Goal: Find specific page/section: Find specific page/section

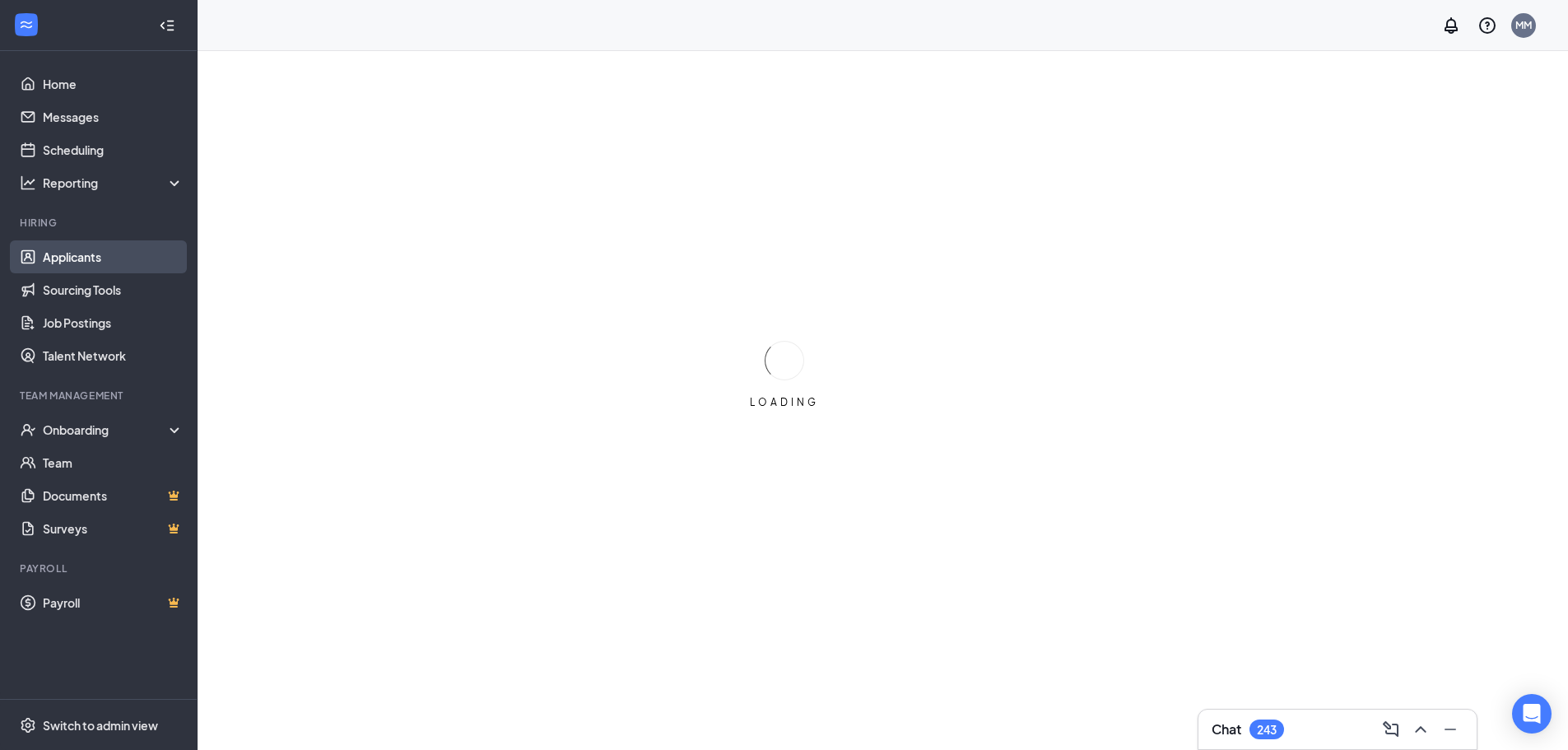
click at [84, 251] on link "Applicants" at bounding box center [114, 257] width 141 height 33
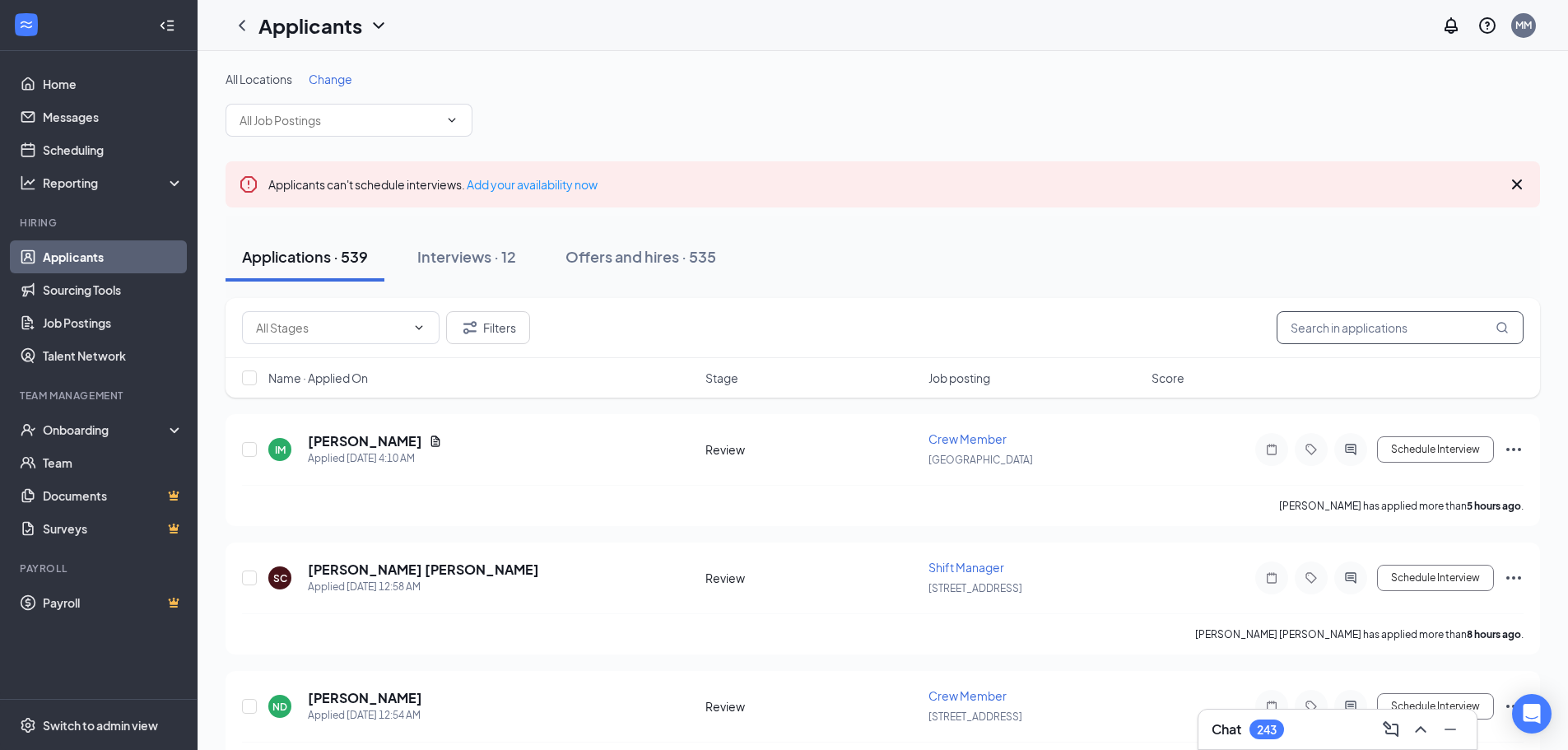
click at [1313, 325] on input "text" at bounding box center [1400, 327] width 247 height 33
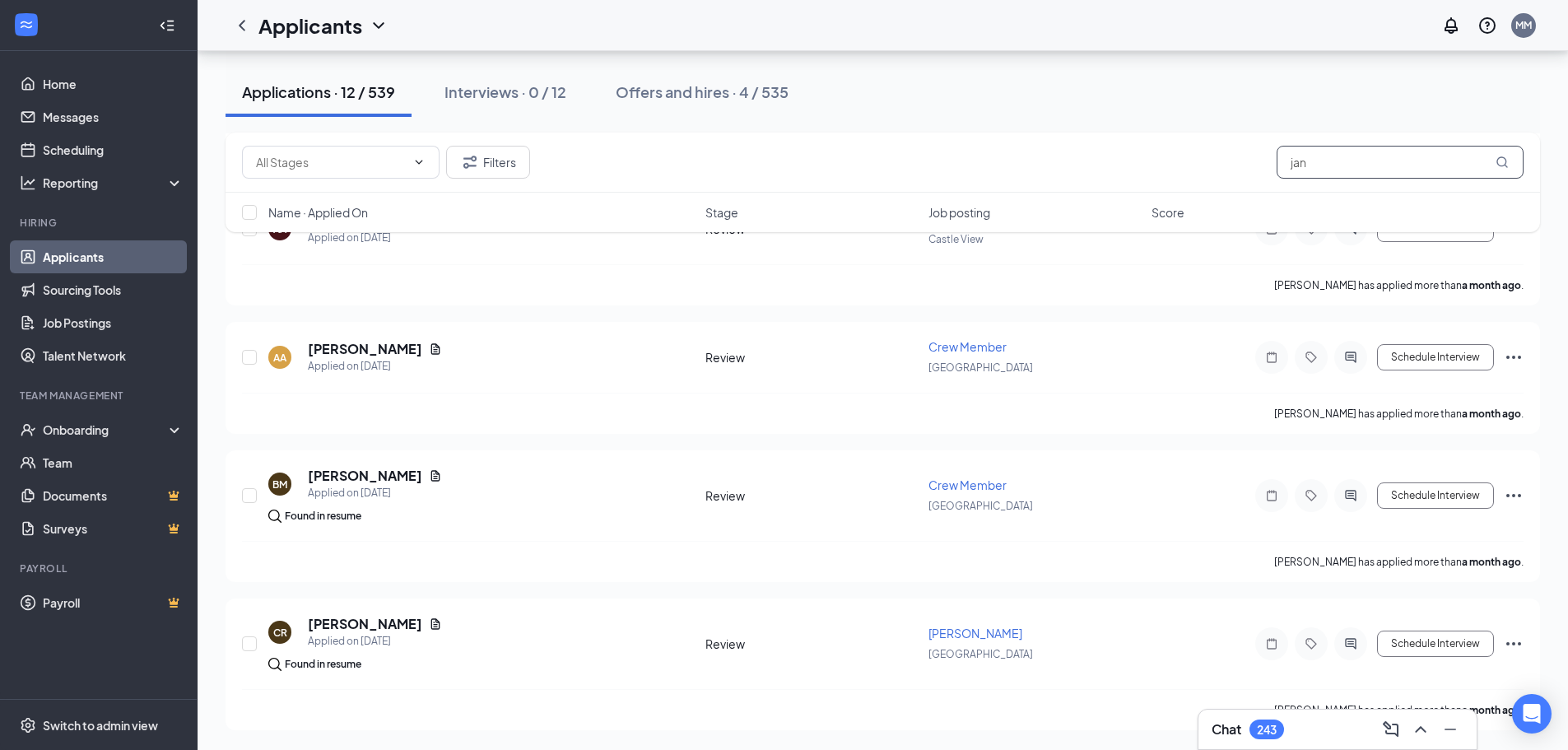
scroll to position [835, 0]
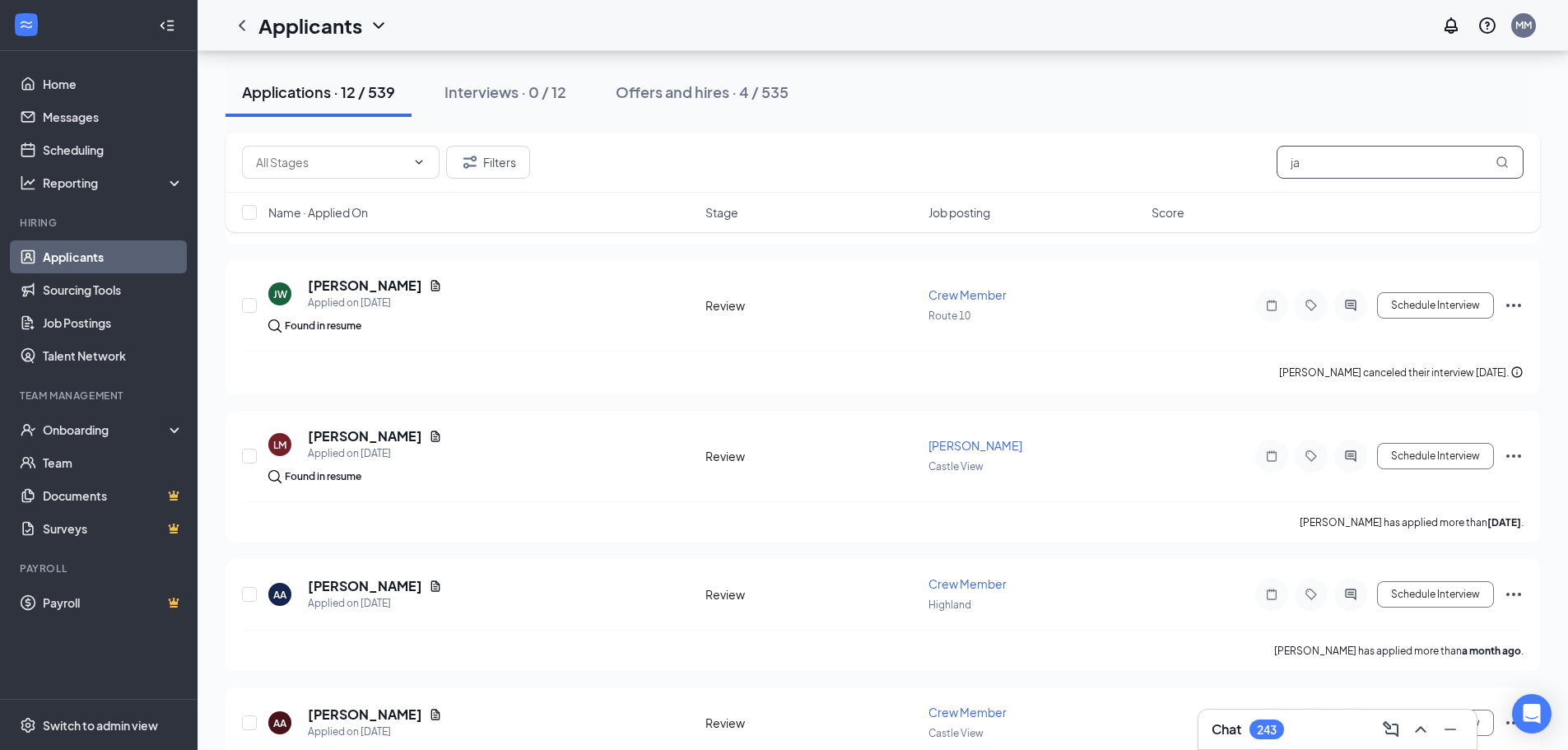
type input "j"
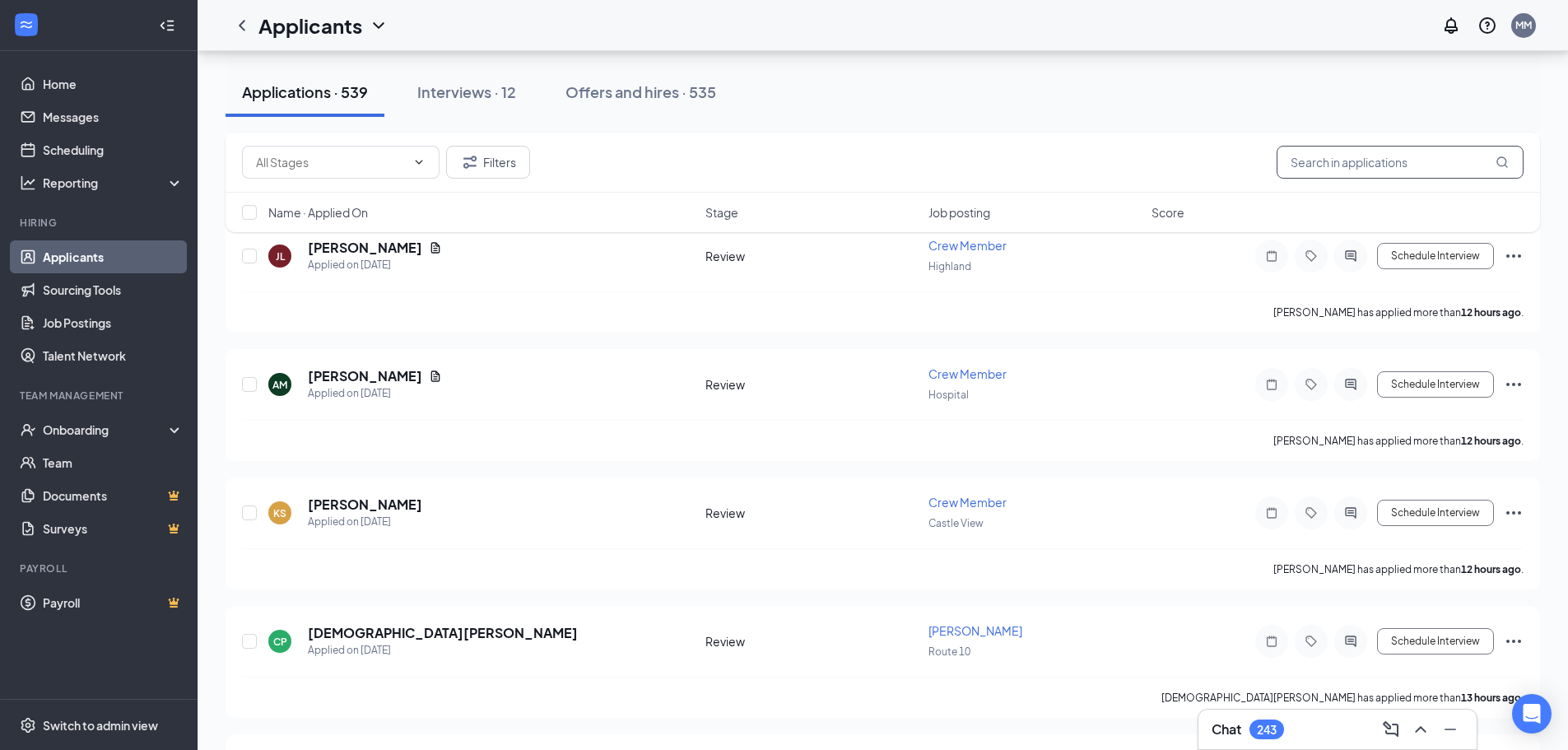
scroll to position [796, 0]
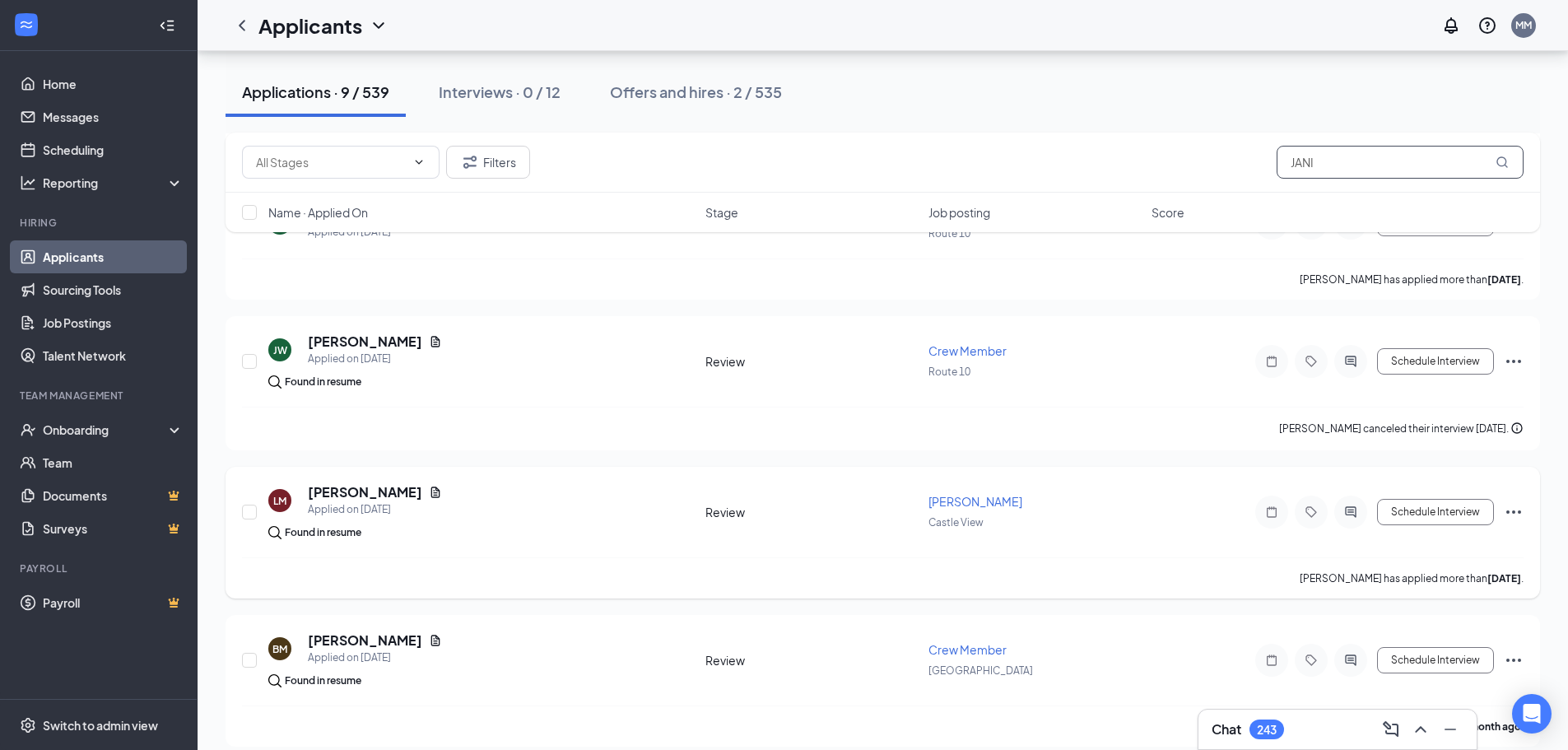
scroll to position [823, 0]
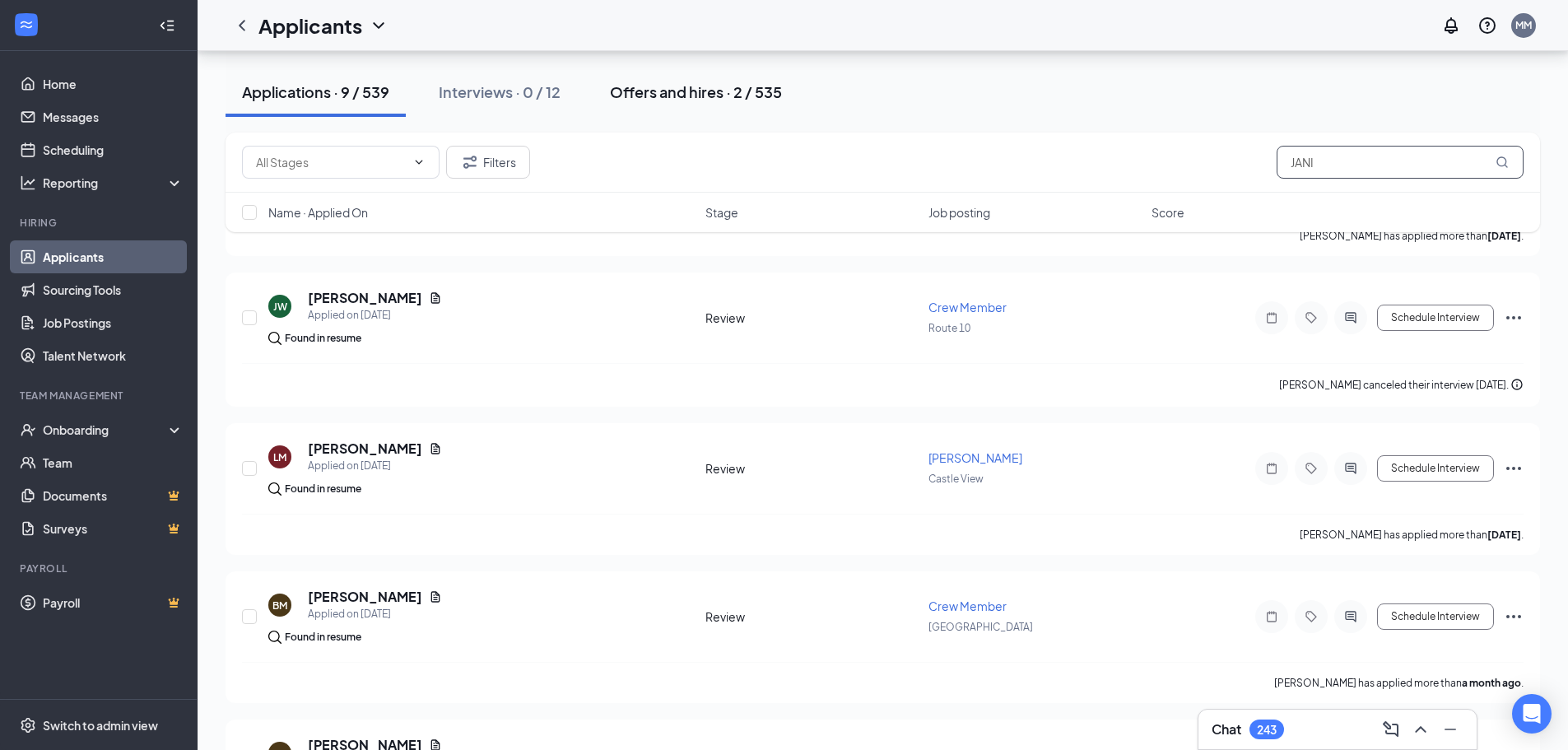
type input "JANI"
click at [682, 84] on div "Offers and hires · 2 / 535" at bounding box center [695, 91] width 172 height 21
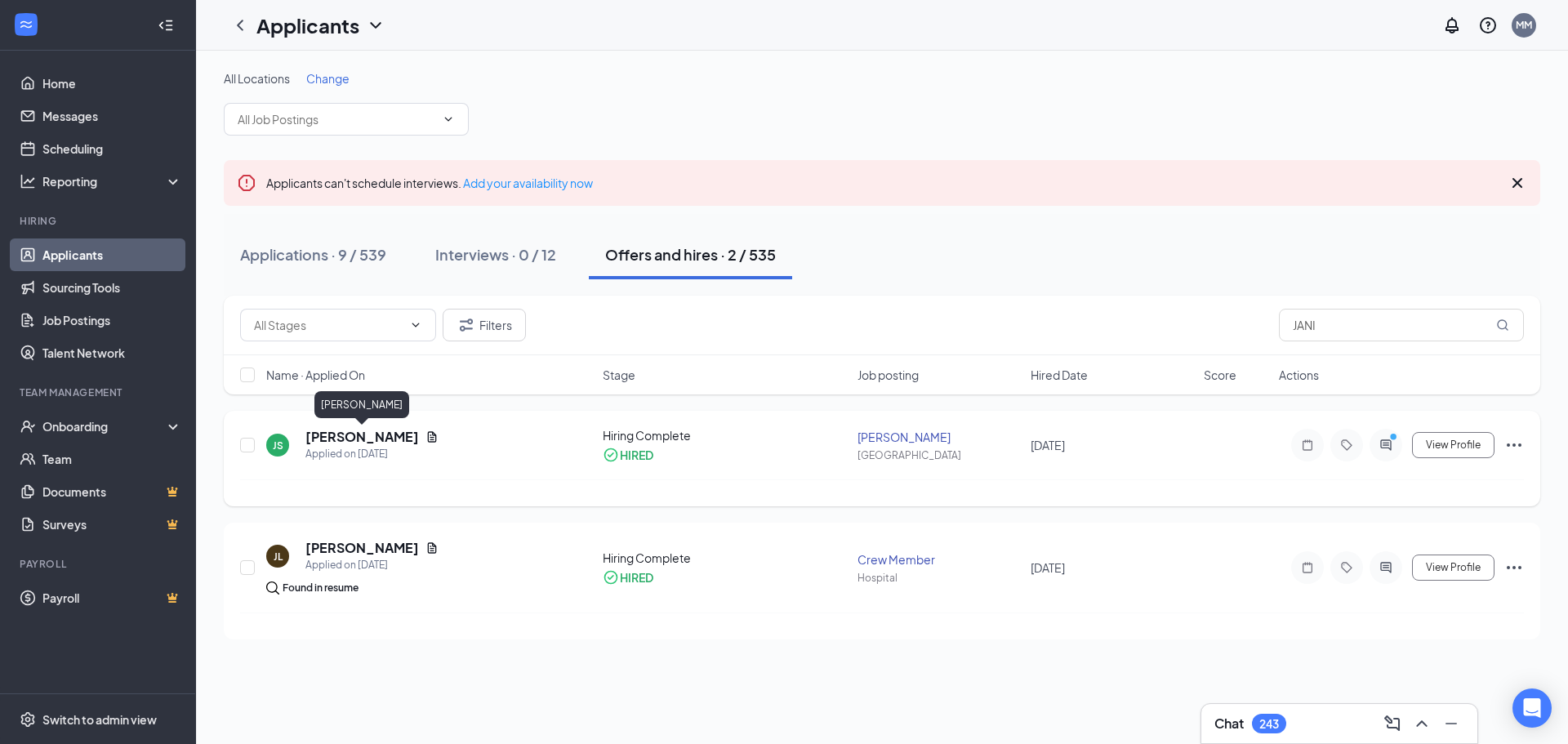
click at [388, 434] on h5 "[PERSON_NAME]" at bounding box center [362, 437] width 114 height 18
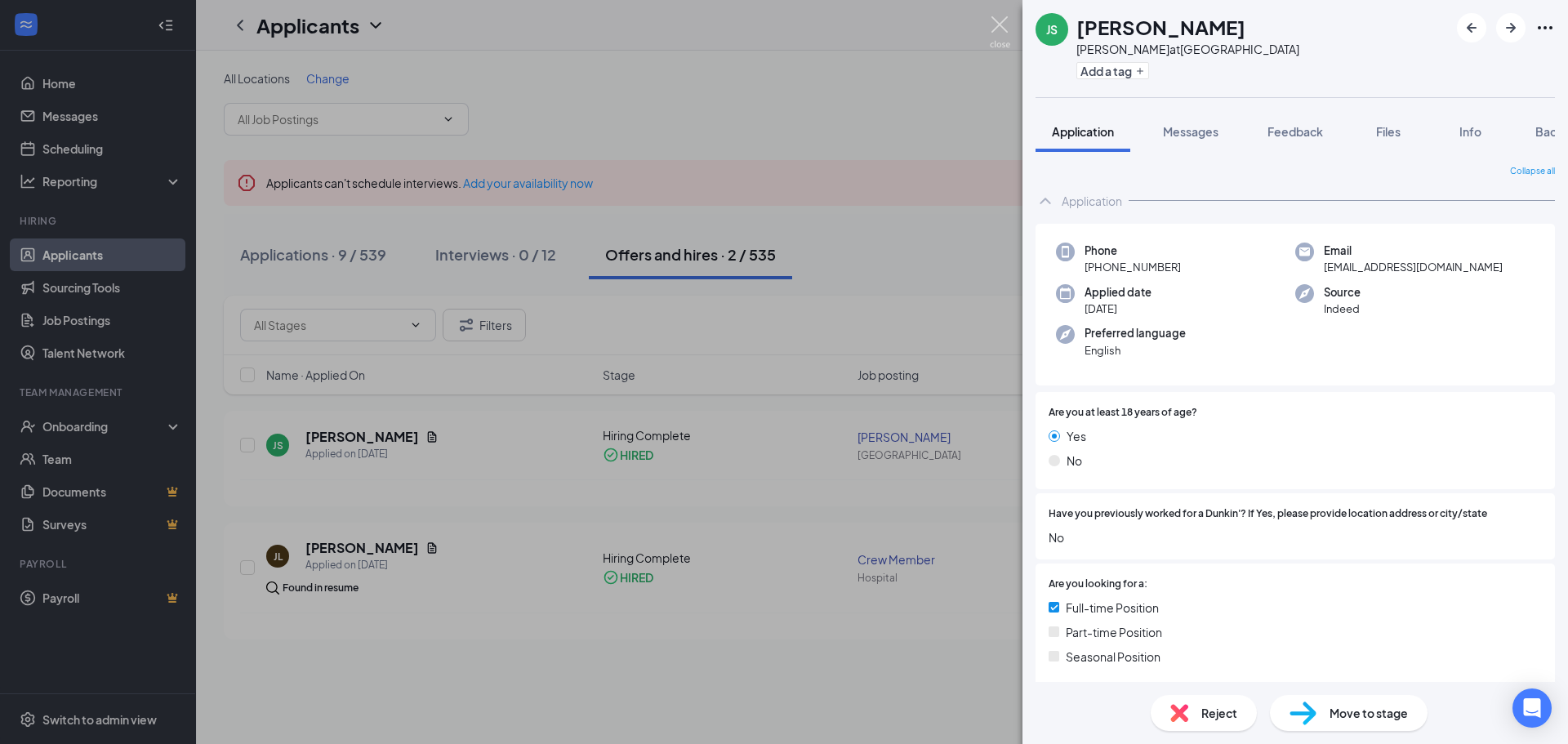
click at [994, 29] on img at bounding box center [999, 32] width 20 height 32
